Goal: Task Accomplishment & Management: Manage account settings

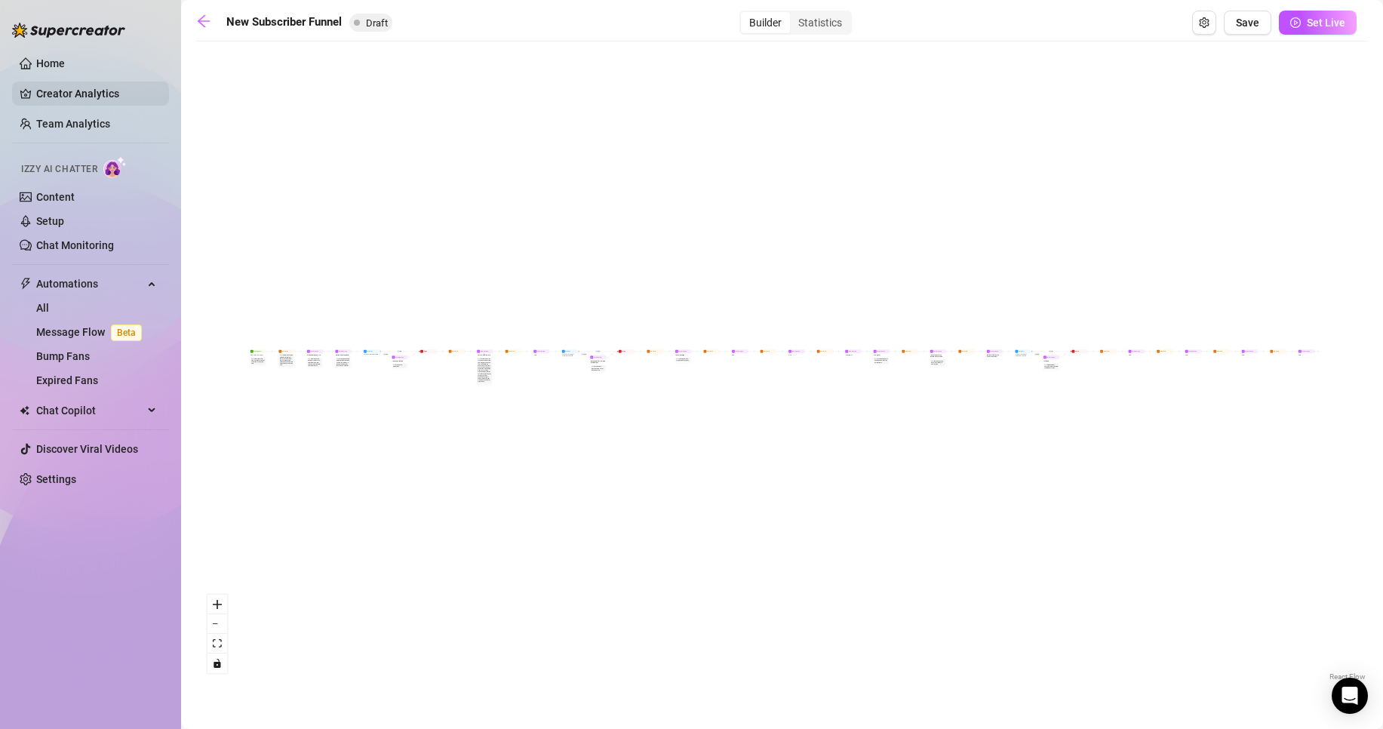
click at [81, 82] on link "Creator Analytics" at bounding box center [96, 93] width 121 height 24
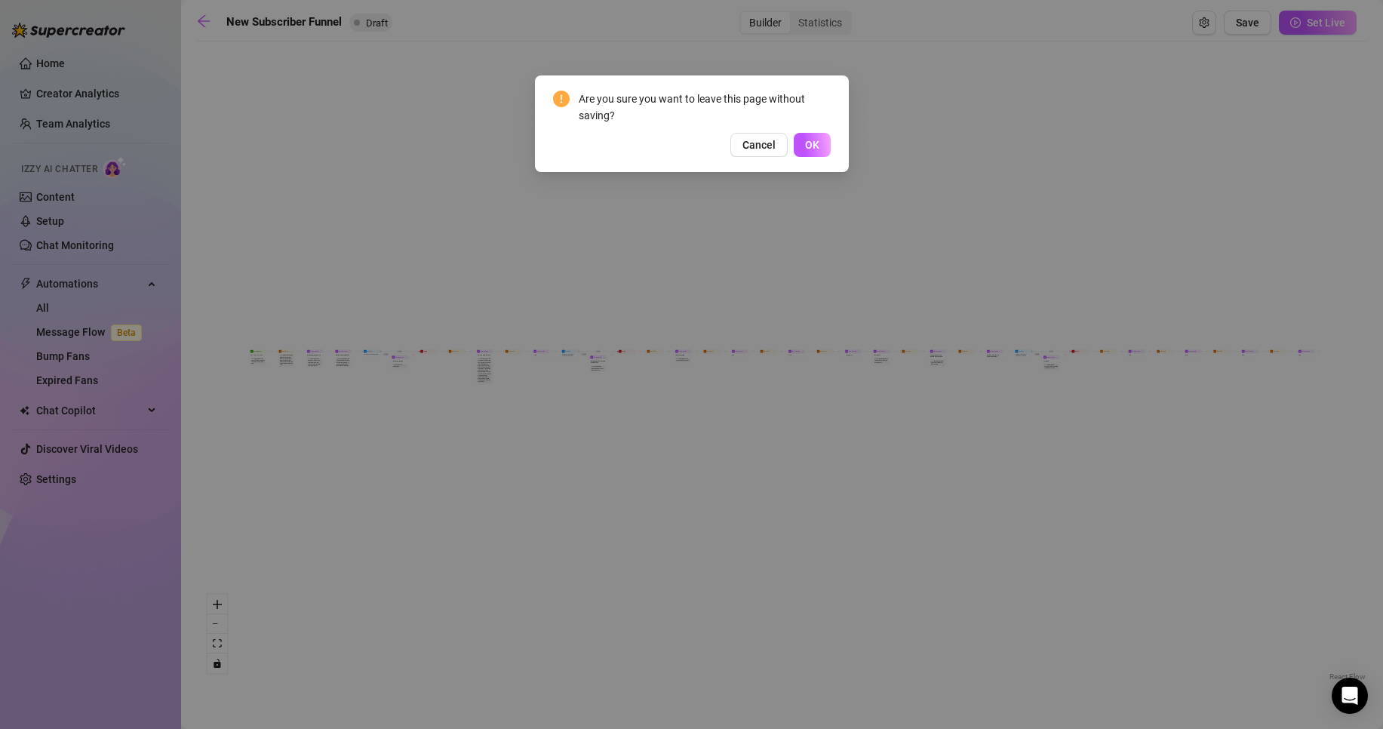
drag, startPoint x: 86, startPoint y: 192, endPoint x: 114, endPoint y: 189, distance: 28.0
click at [87, 192] on div "Are you sure you want to leave this page without saving? Cancel OK" at bounding box center [691, 364] width 1383 height 729
click at [802, 144] on button "OK" at bounding box center [812, 145] width 37 height 24
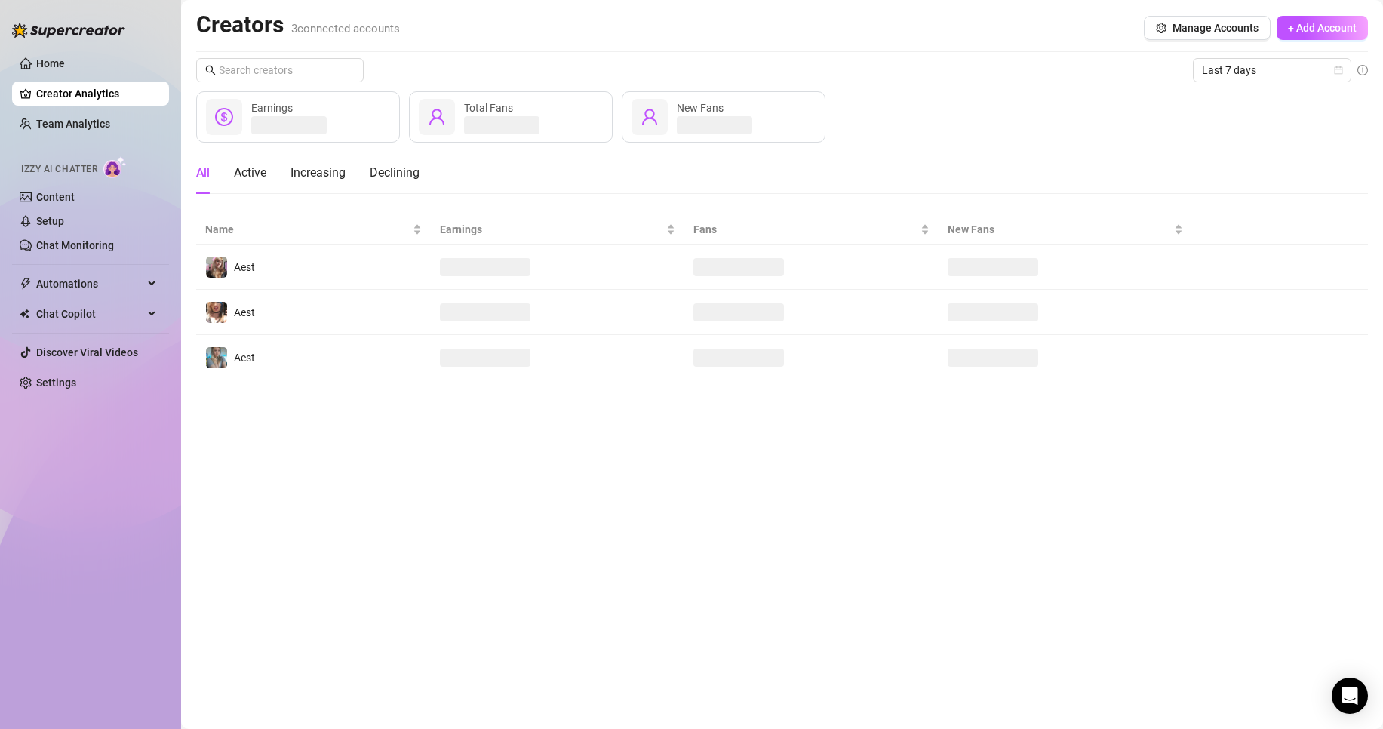
click at [803, 144] on div "Are you sure you want to leave this page without saving? Cancel OK" at bounding box center [691, 364] width 1383 height 729
click at [60, 220] on link "Setup" at bounding box center [50, 221] width 28 height 12
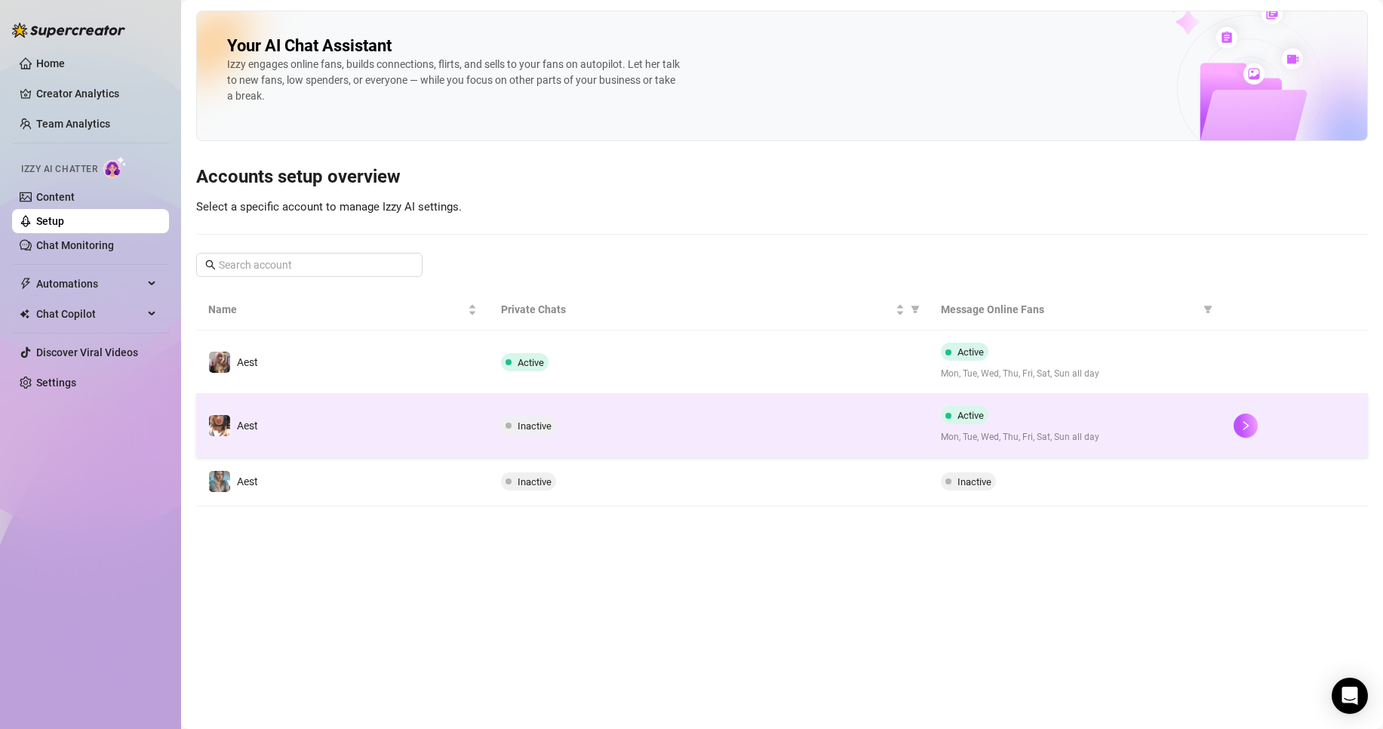
click at [797, 418] on div "Inactive" at bounding box center [708, 426] width 415 height 18
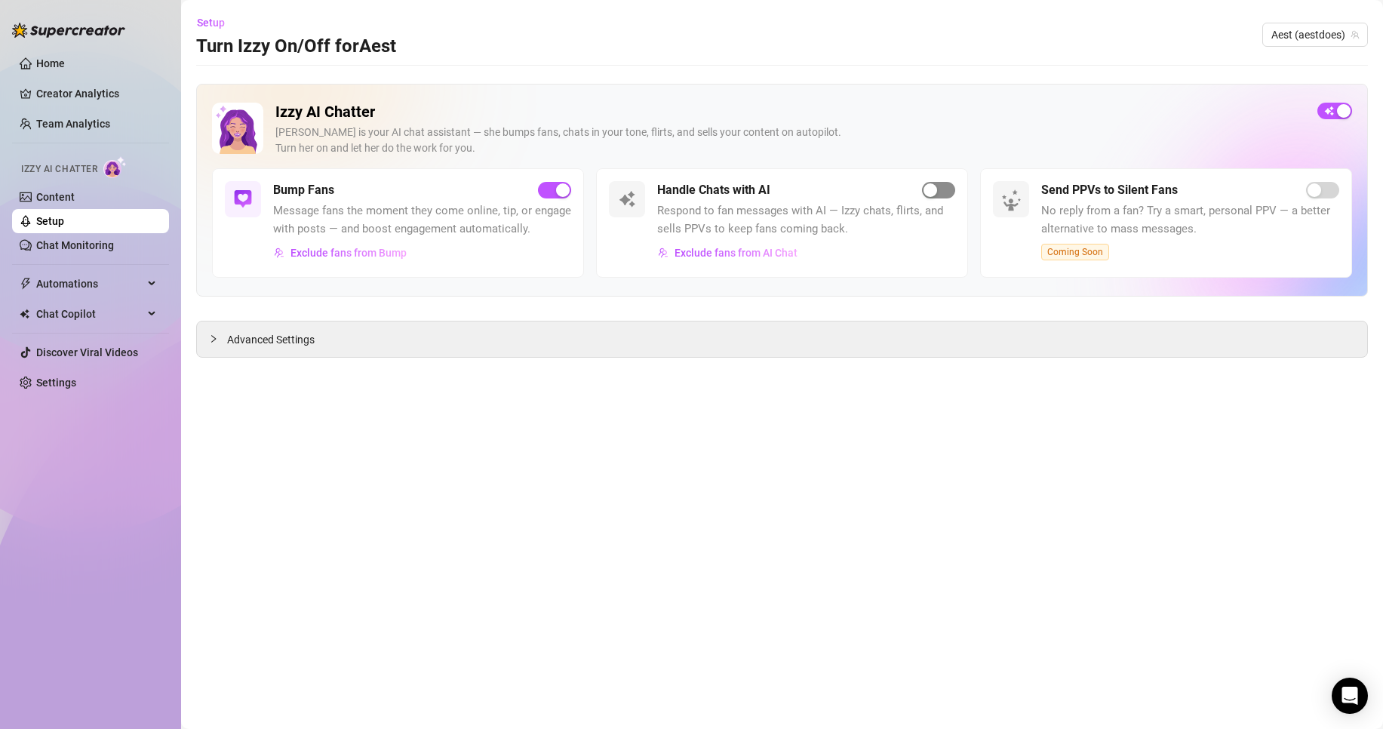
click at [930, 195] on div "button" at bounding box center [931, 190] width 14 height 14
click at [752, 248] on span "Exclude fans from AI Chat" at bounding box center [736, 253] width 123 height 12
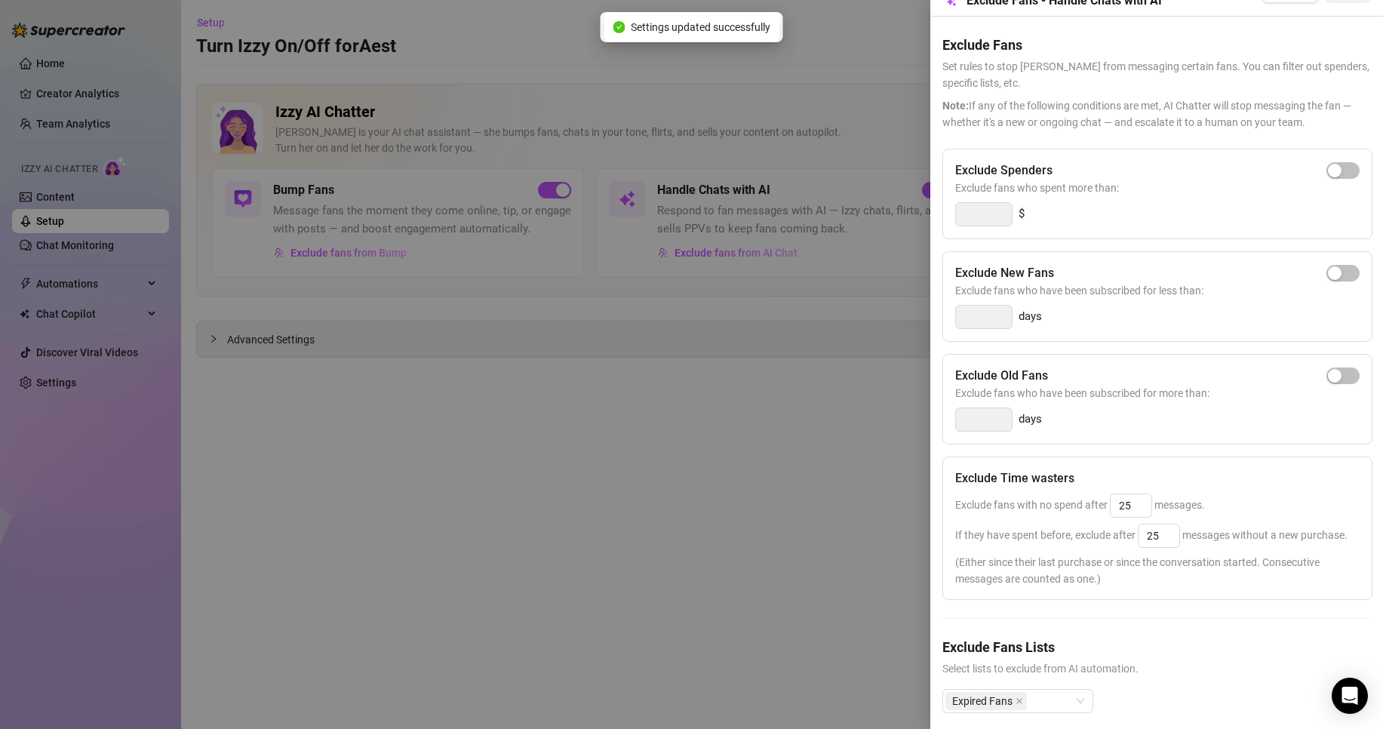
scroll to position [77, 0]
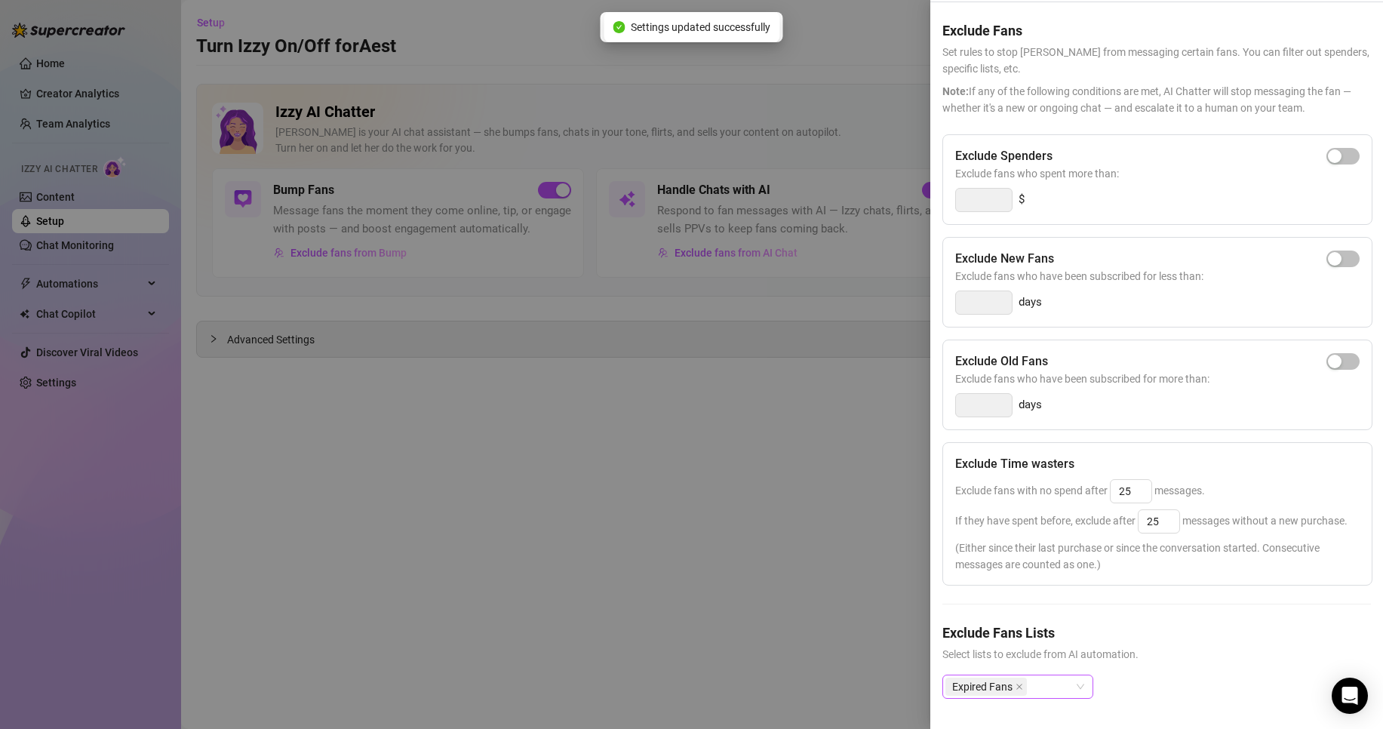
click at [1005, 678] on span "Expired Fans" at bounding box center [982, 686] width 60 height 17
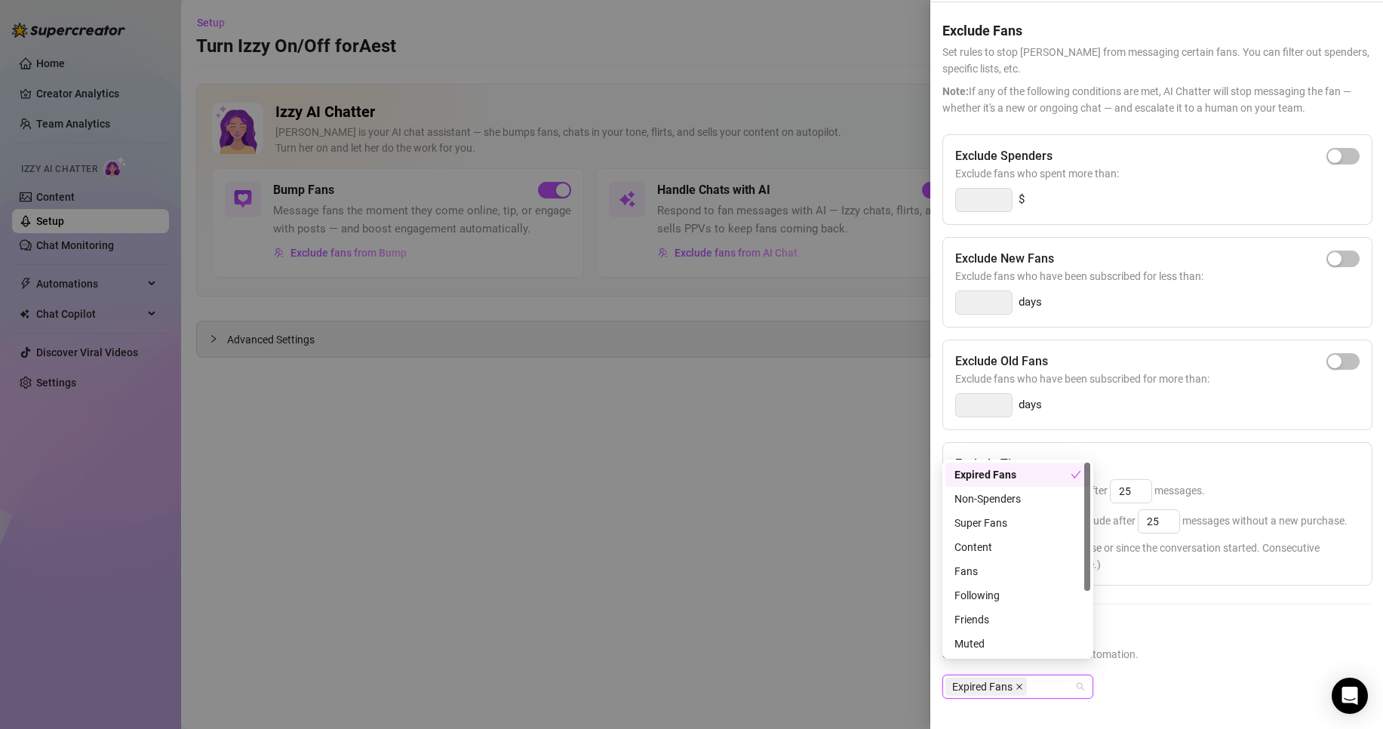
click at [1022, 683] on icon "close" at bounding box center [1020, 687] width 8 height 8
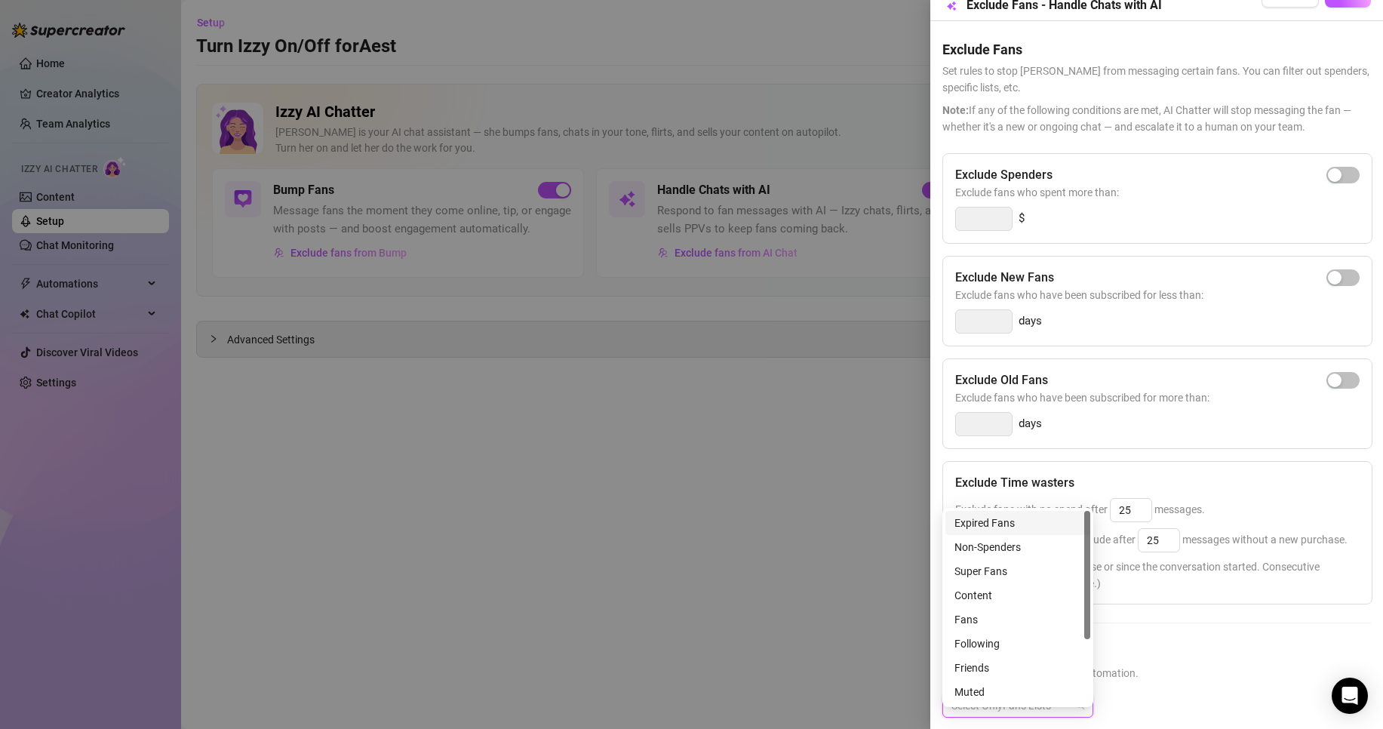
scroll to position [2, 0]
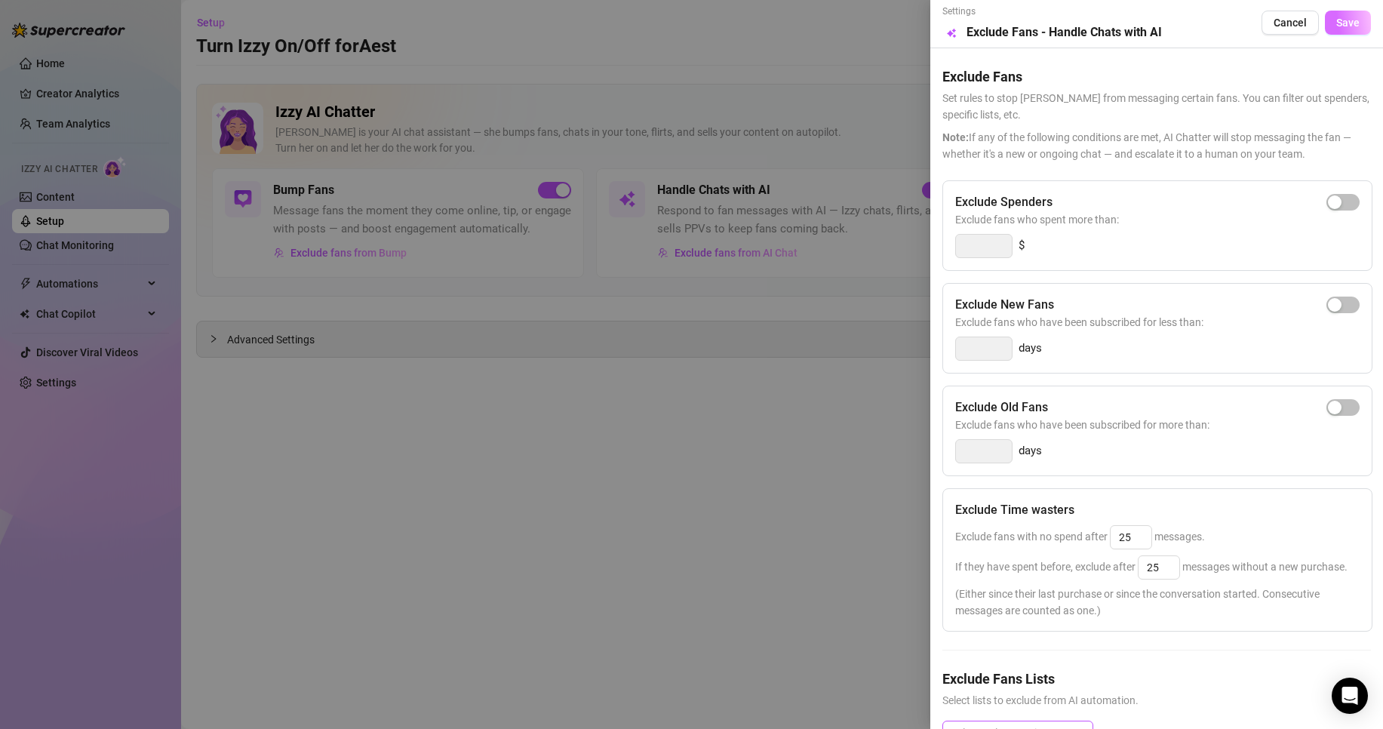
click at [1354, 33] on button "Save" at bounding box center [1348, 23] width 46 height 24
